Goal: Information Seeking & Learning: Find specific fact

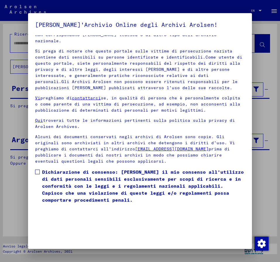
scroll to position [29, 0]
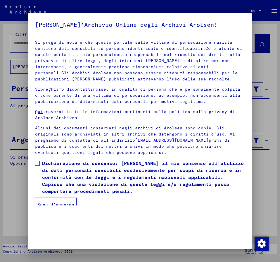
click at [38, 161] on span at bounding box center [37, 163] width 5 height 5
click at [59, 198] on button "Sono d'accordo" at bounding box center [55, 205] width 41 height 14
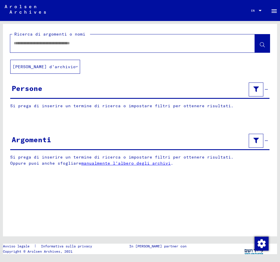
click at [45, 43] on input "text" at bounding box center [127, 43] width 227 height 6
type input "**********"
click at [260, 43] on span at bounding box center [261, 44] width 5 height 6
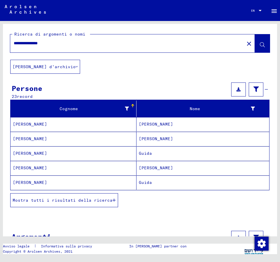
click at [82, 201] on span "Mostra tutti i risultati della ricerca" at bounding box center [63, 200] width 100 height 5
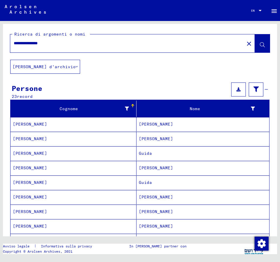
click at [152, 123] on mat-cell "[PERSON_NAME]" at bounding box center [202, 124] width 132 height 14
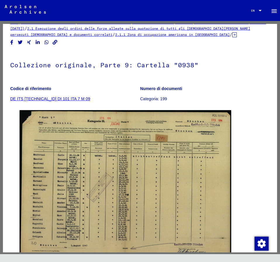
scroll to position [32, 0]
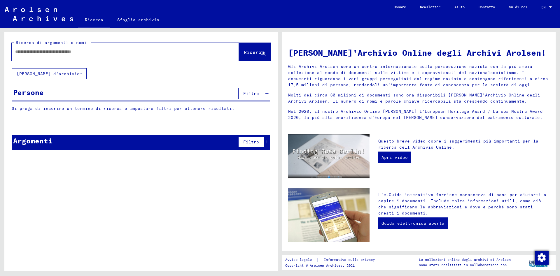
click at [41, 53] on input "text" at bounding box center [118, 52] width 206 height 6
click at [257, 49] on button "Ricerca" at bounding box center [255, 52] width 32 height 18
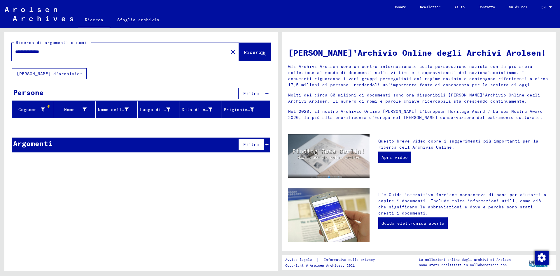
click at [35, 51] on input "**********" at bounding box center [118, 52] width 206 height 6
type input "**********"
click at [253, 54] on span "Ricerca" at bounding box center [254, 52] width 20 height 6
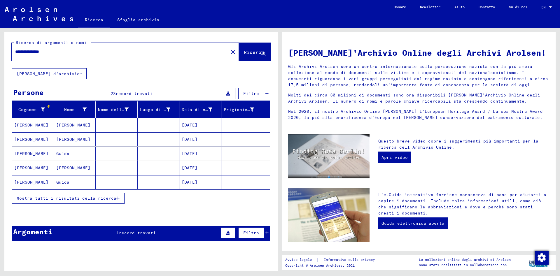
click at [203, 153] on mat-cell "[DATE]" at bounding box center [200, 154] width 42 height 14
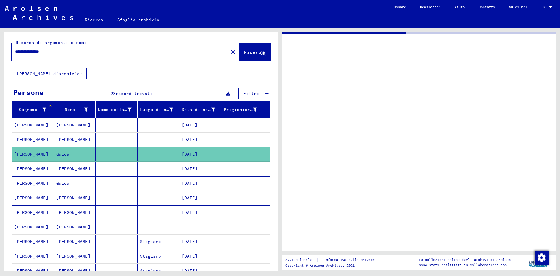
click at [203, 153] on mat-cell "[DATE]" at bounding box center [200, 154] width 42 height 14
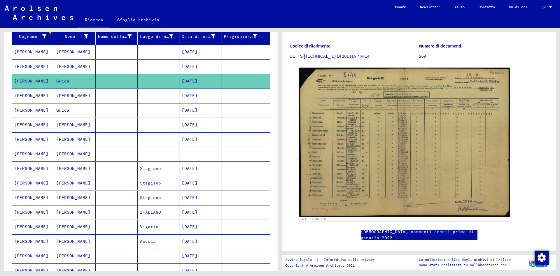
scroll to position [63, 0]
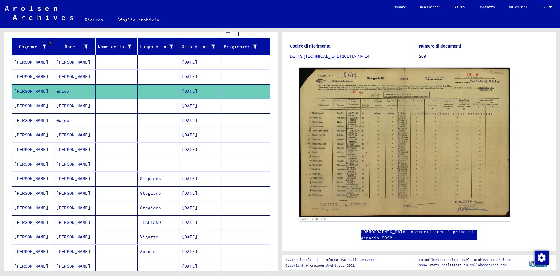
click at [200, 175] on mat-cell "[DATE]" at bounding box center [200, 179] width 42 height 14
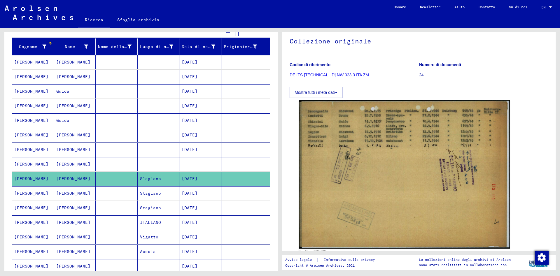
scroll to position [32, 0]
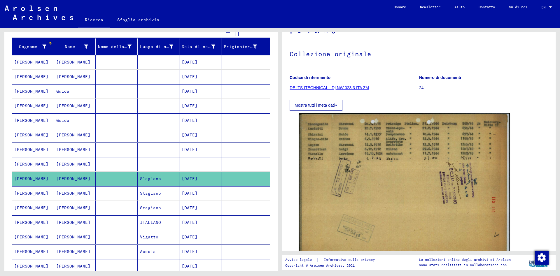
click at [202, 194] on mat-cell "[DATE]" at bounding box center [200, 193] width 42 height 14
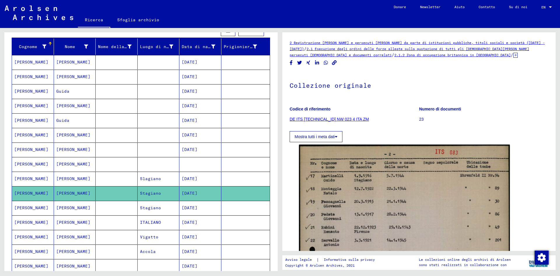
click at [205, 209] on mat-cell "[DATE]" at bounding box center [200, 208] width 42 height 14
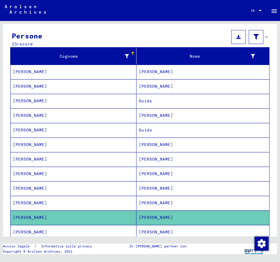
scroll to position [67, 0]
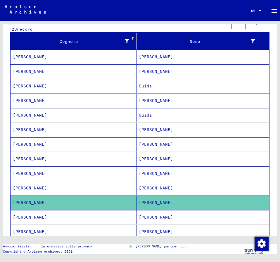
click at [148, 56] on mat-cell "[PERSON_NAME]" at bounding box center [202, 57] width 132 height 14
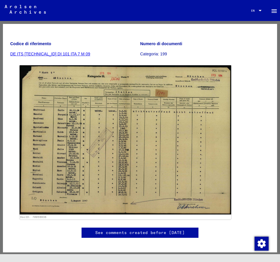
scroll to position [63, 0]
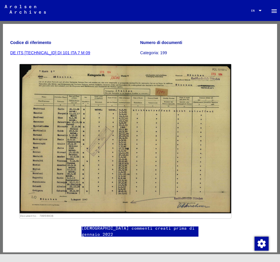
click at [257, 91] on div "Documento: 70059836" at bounding box center [139, 141] width 245 height 159
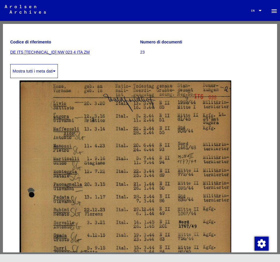
scroll to position [63, 0]
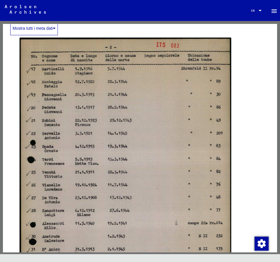
scroll to position [95, 0]
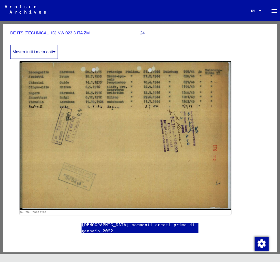
scroll to position [95, 0]
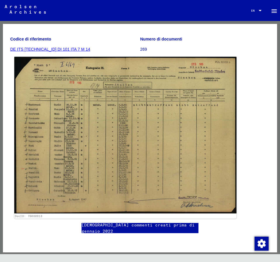
scroll to position [95, 0]
click at [214, 100] on img at bounding box center [125, 135] width 222 height 157
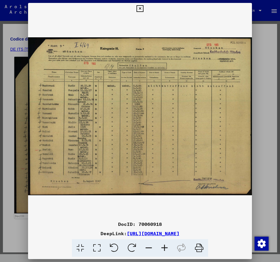
click at [214, 100] on img at bounding box center [140, 117] width 224 height 204
